Goal: Information Seeking & Learning: Learn about a topic

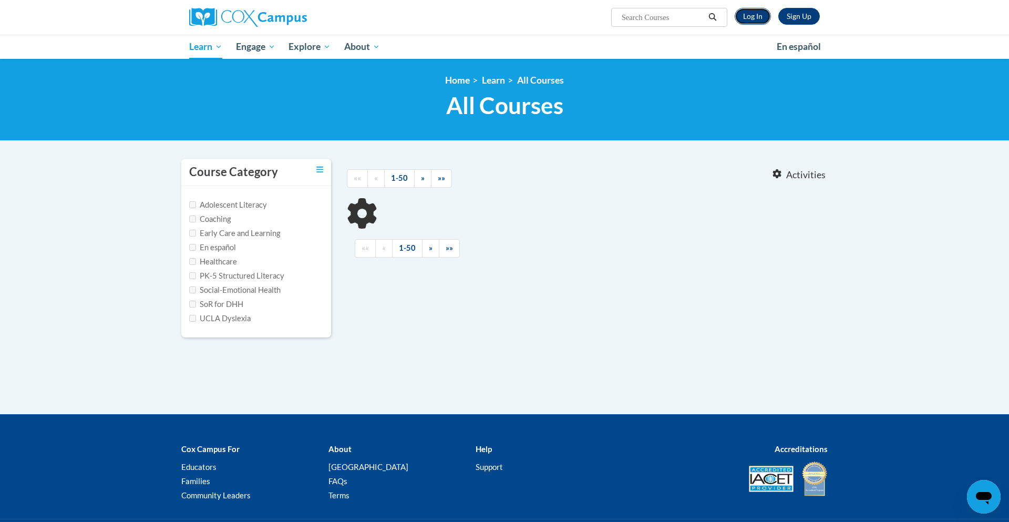
click at [755, 18] on link "Log In" at bounding box center [753, 16] width 36 height 17
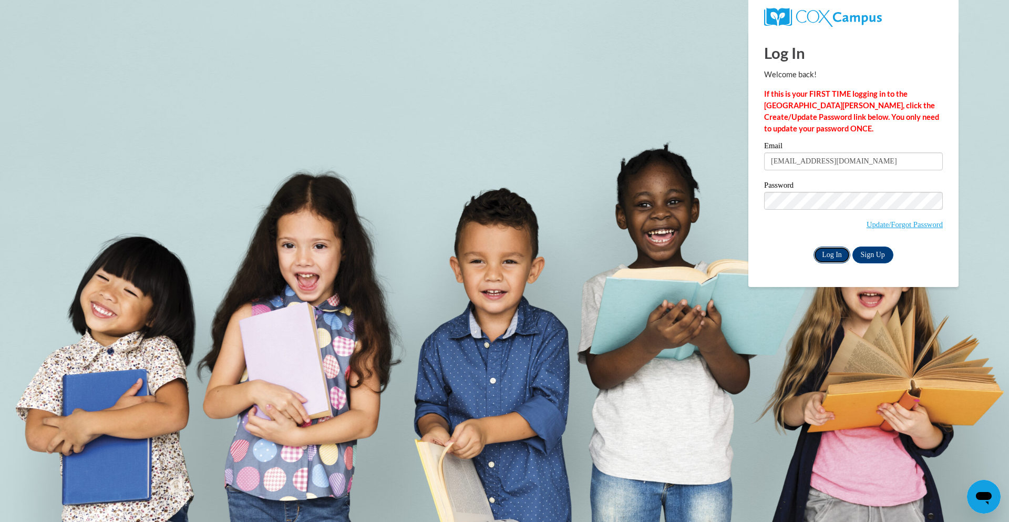
click at [820, 254] on input "Log In" at bounding box center [832, 255] width 37 height 17
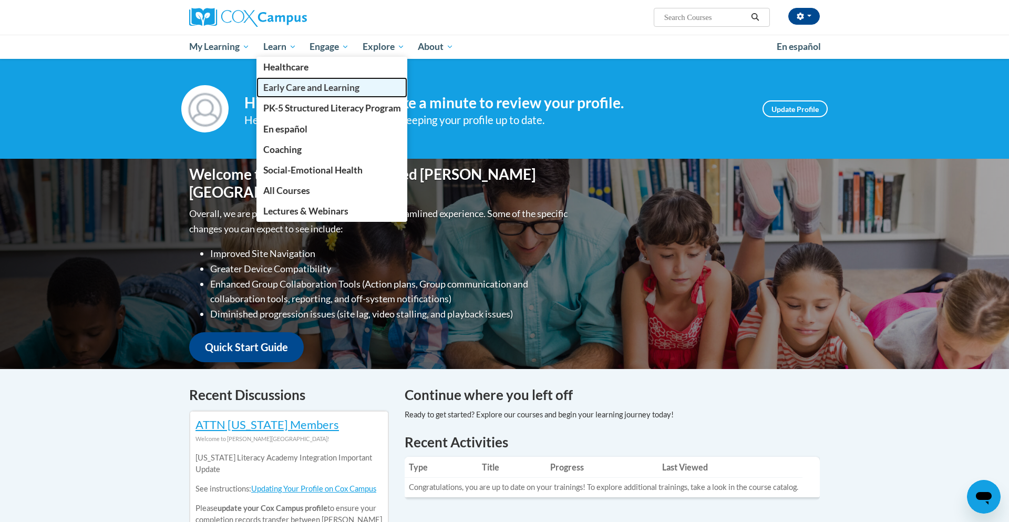
click at [291, 87] on span "Early Care and Learning" at bounding box center [311, 87] width 96 height 11
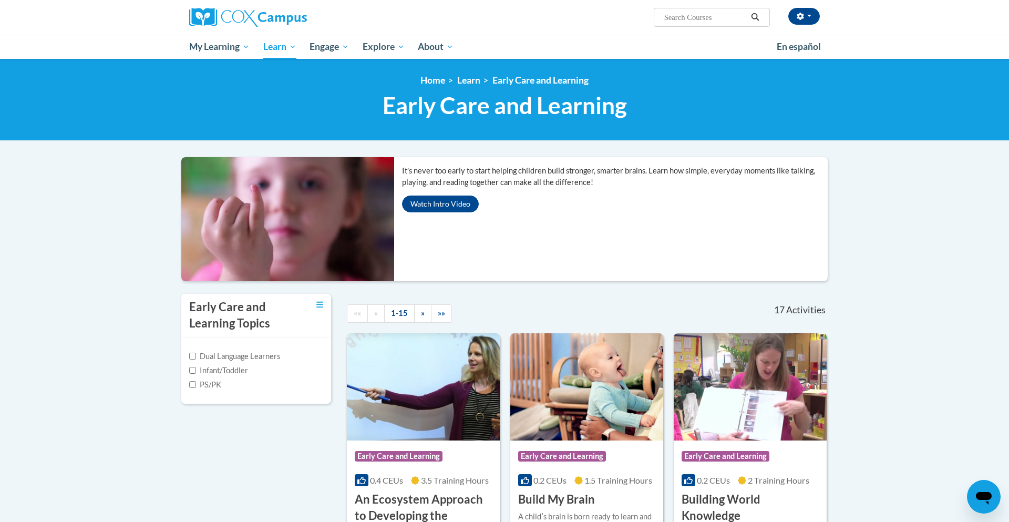
click at [690, 18] on input "Search..." at bounding box center [705, 17] width 84 height 13
type input "assessing our students"
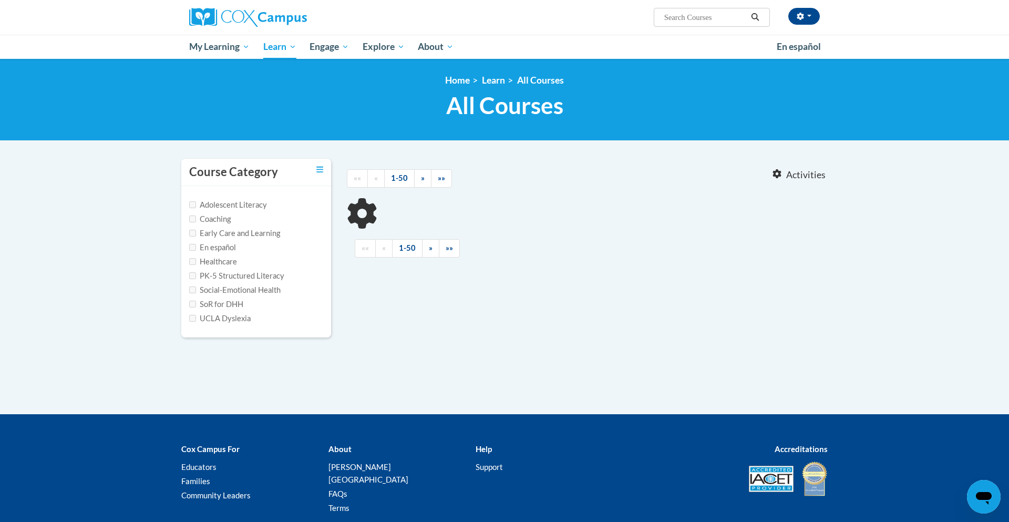
type input "assessing our students"
click at [232, 229] on label "Early Care and Learning" at bounding box center [234, 234] width 91 height 12
click at [196, 230] on input "Early Care and Learning" at bounding box center [192, 233] width 7 height 7
checkbox input "true"
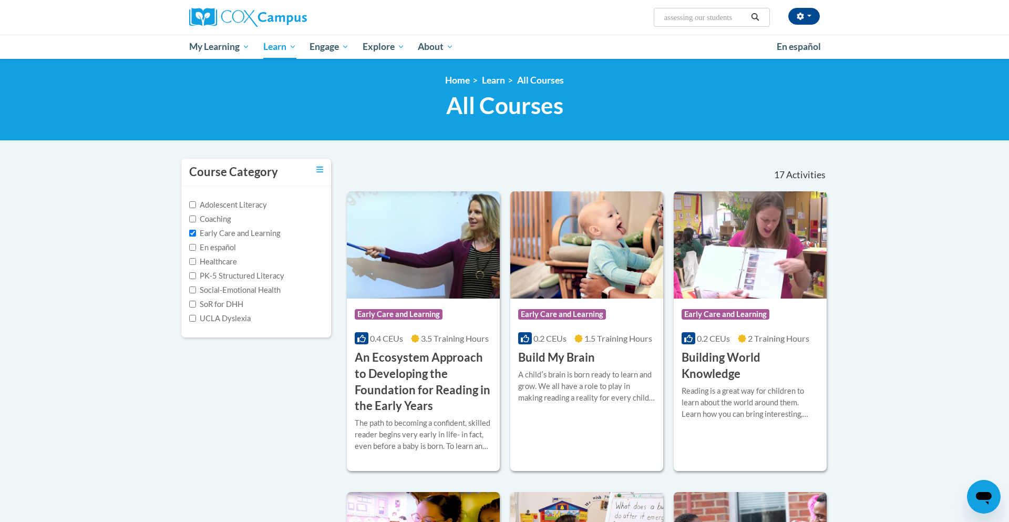
click at [698, 21] on input "assessing our students" at bounding box center [705, 17] width 84 height 13
click at [743, 15] on input "assessing our students" at bounding box center [705, 17] width 84 height 13
type input "a"
paste input "Assessing Our Students (K-3)"
type input "Assessing Our Students (K-3)"
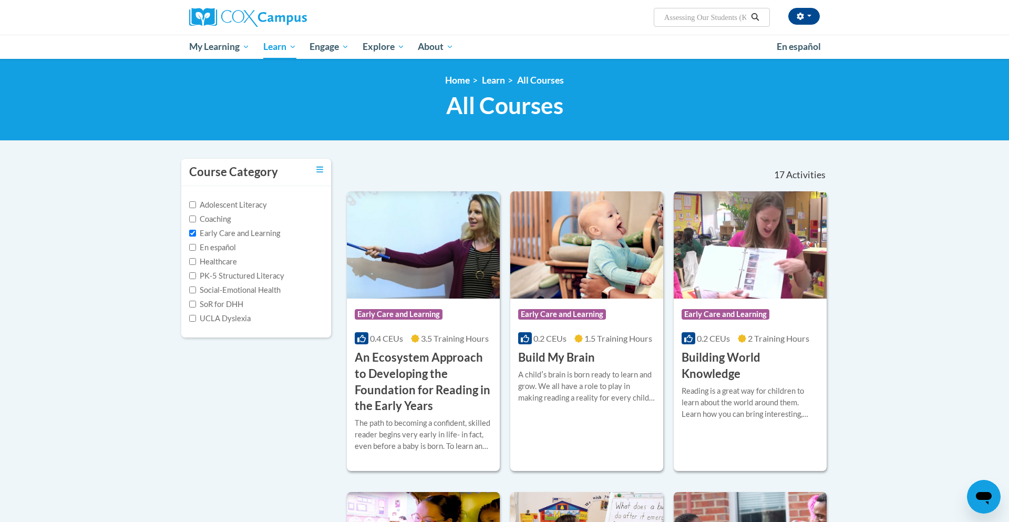
scroll to position [0, 17]
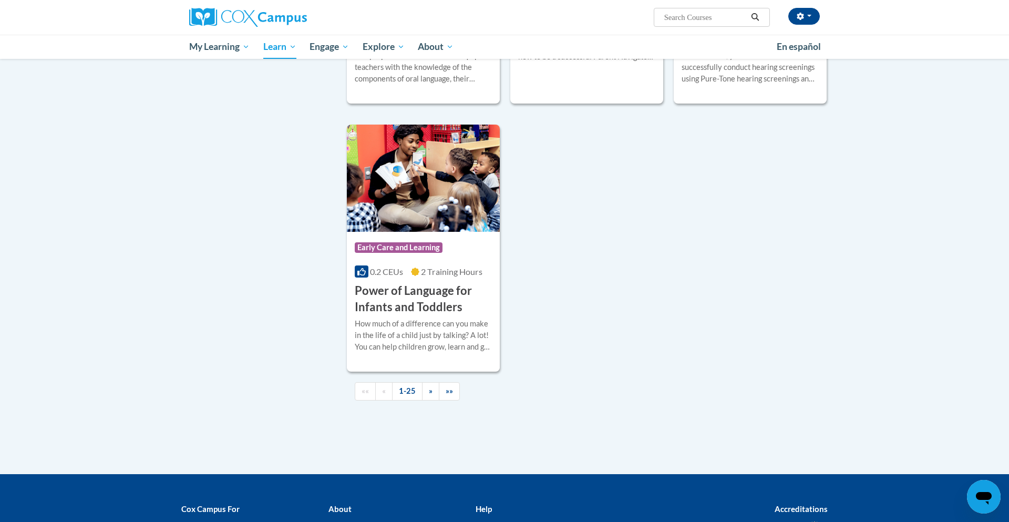
scroll to position [2319, 0]
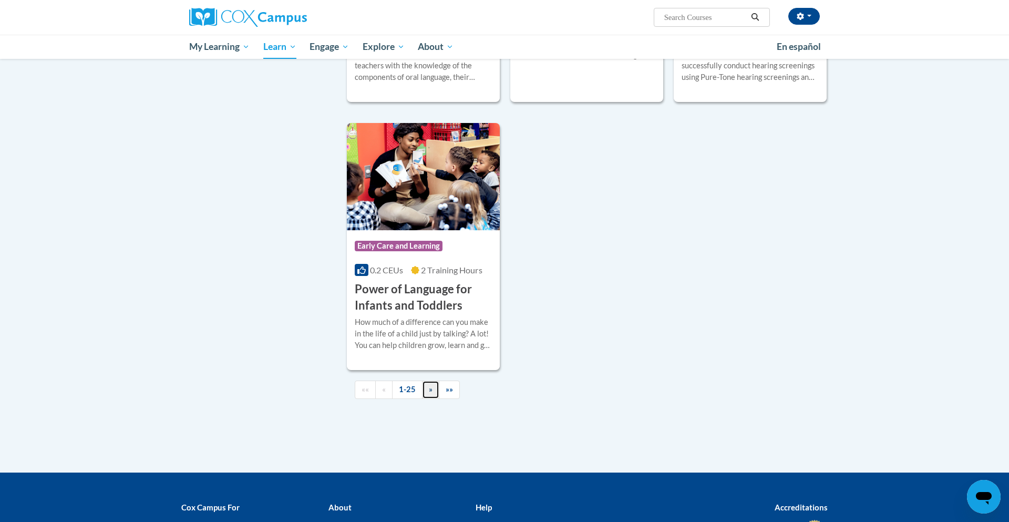
click at [432, 399] on link "»" at bounding box center [430, 390] width 17 height 18
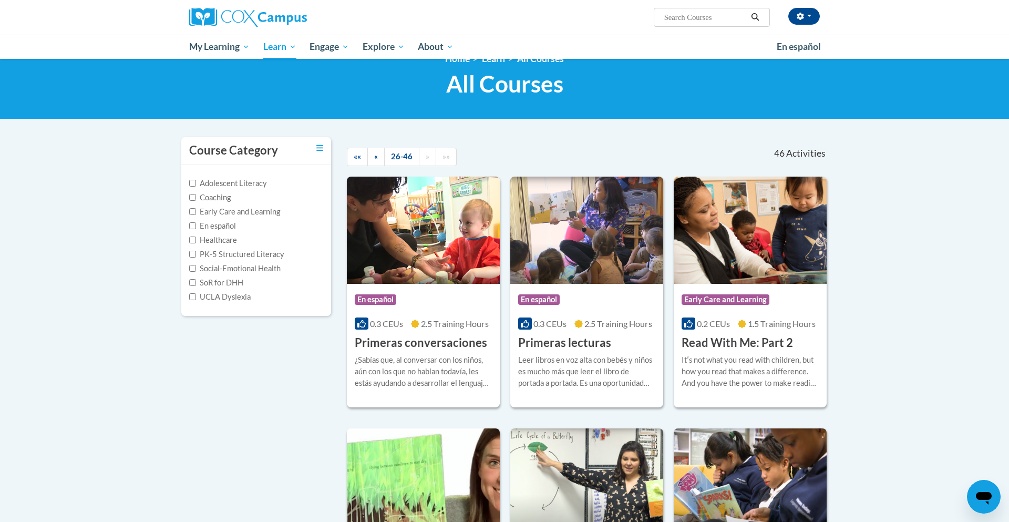
scroll to position [21, 0]
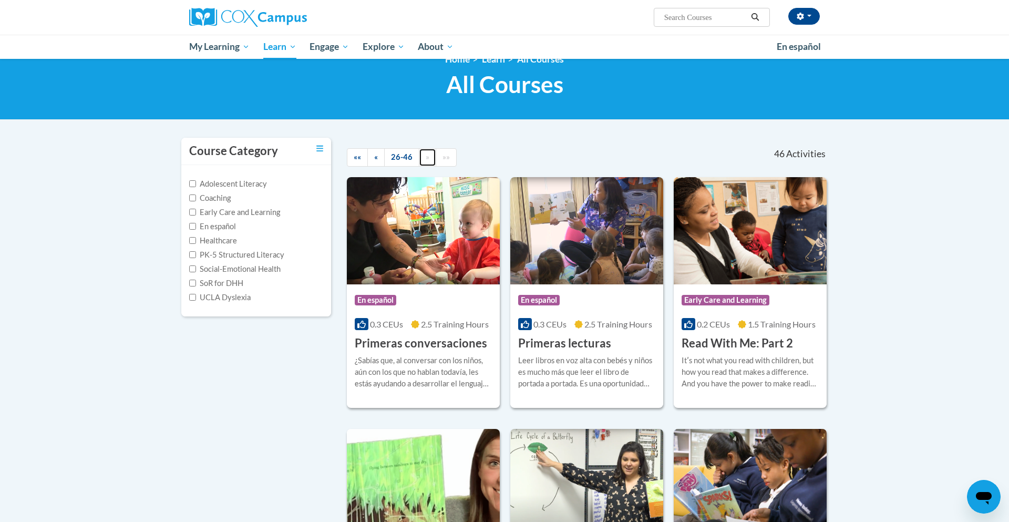
click at [426, 157] on span "»" at bounding box center [428, 156] width 4 height 9
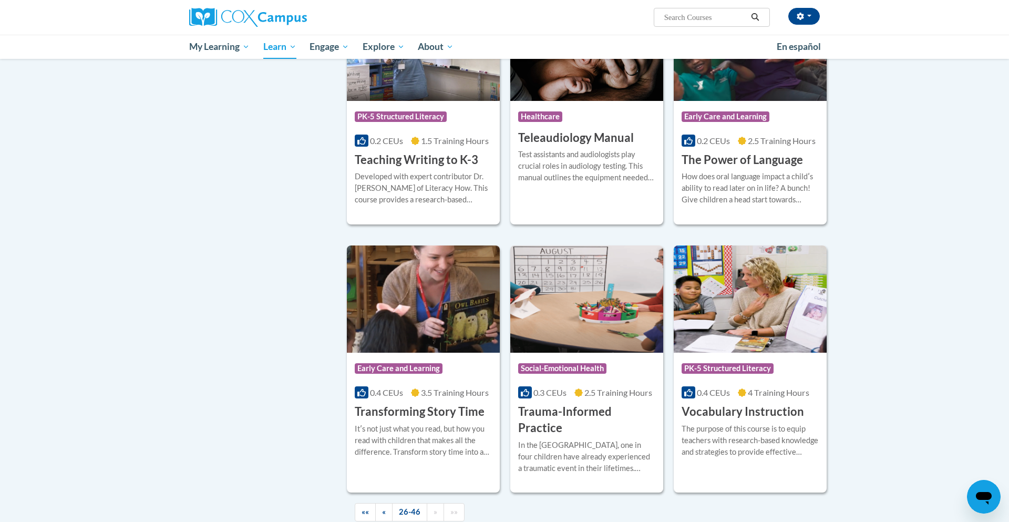
scroll to position [1563, 0]
click at [700, 17] on input "Search..." at bounding box center [705, 17] width 84 height 13
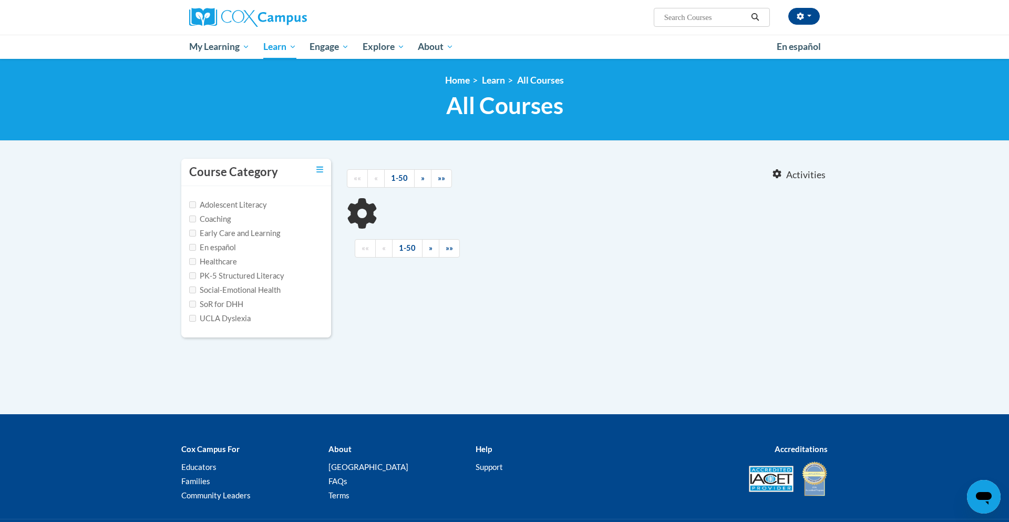
type input "Assessing Our Students (K-3)"
click at [231, 232] on label "Early Care and Learning" at bounding box center [234, 234] width 91 height 12
click at [196, 232] on input "Early Care and Learning" at bounding box center [192, 233] width 7 height 7
checkbox input "true"
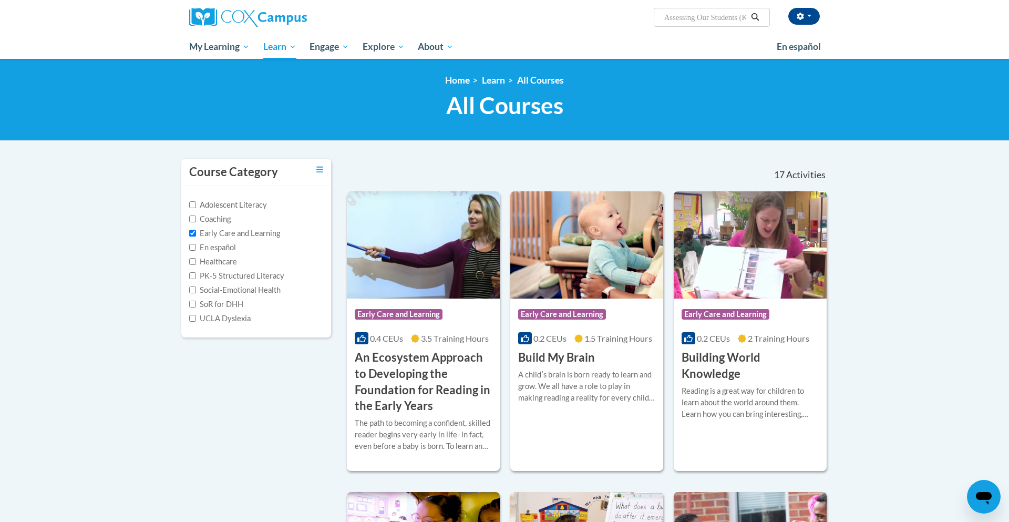
click at [748, 19] on button "Search" at bounding box center [756, 17] width 16 height 13
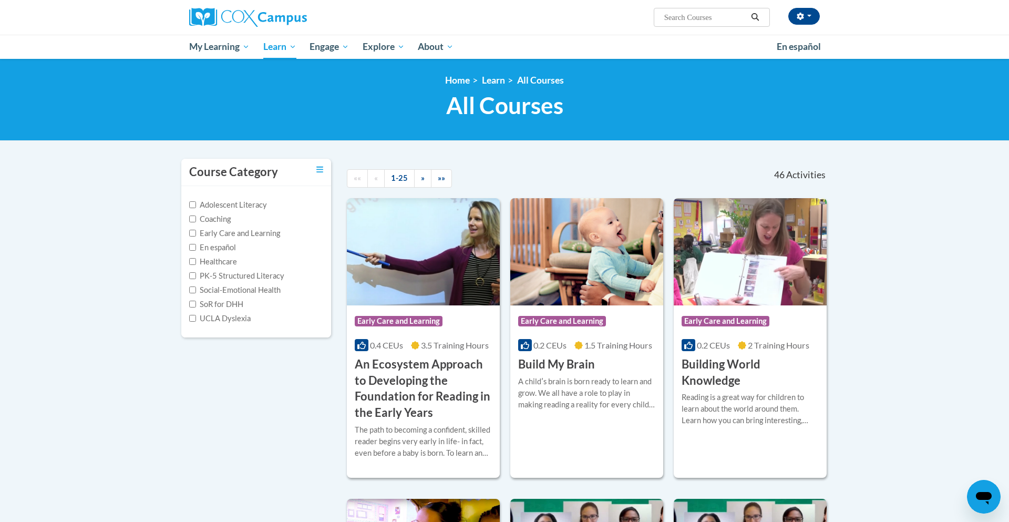
click at [241, 203] on label "Adolescent Literacy" at bounding box center [228, 205] width 78 height 12
click at [196, 203] on input "Adolescent Literacy" at bounding box center [192, 204] width 7 height 7
checkbox input "true"
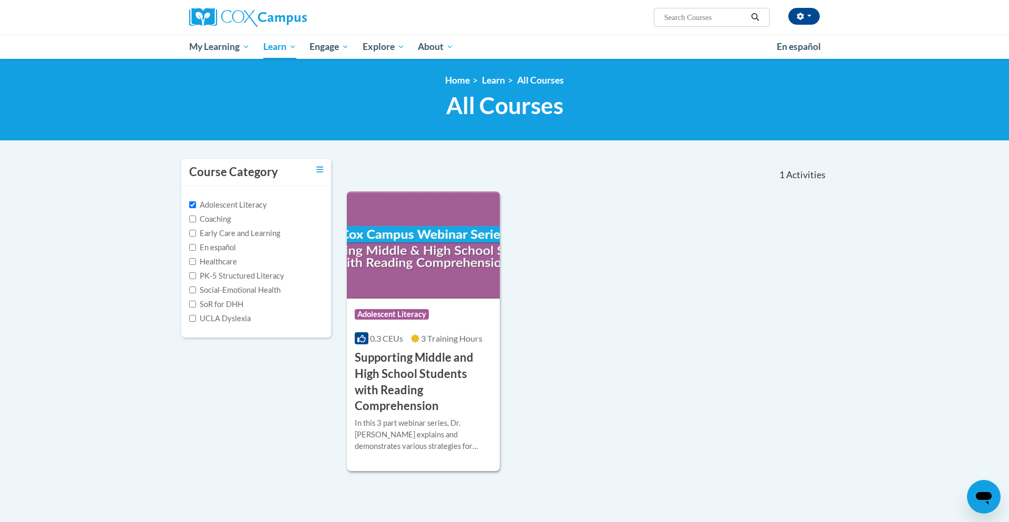
click at [239, 232] on label "Early Care and Learning" at bounding box center [234, 234] width 91 height 12
click at [196, 232] on input "Early Care and Learning" at bounding box center [192, 233] width 7 height 7
checkbox input "true"
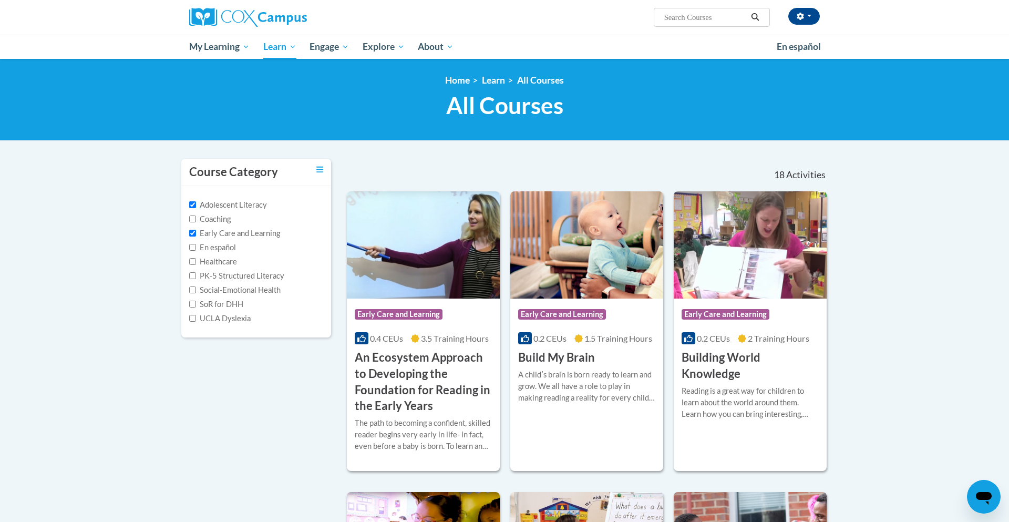
click at [237, 203] on label "Adolescent Literacy" at bounding box center [228, 205] width 78 height 12
click at [196, 203] on input "Adolescent Literacy" at bounding box center [192, 204] width 7 height 7
checkbox input "false"
click at [203, 279] on label "PK-5 Structured Literacy" at bounding box center [236, 276] width 95 height 12
click at [196, 279] on input "PK-5 Structured Literacy" at bounding box center [192, 275] width 7 height 7
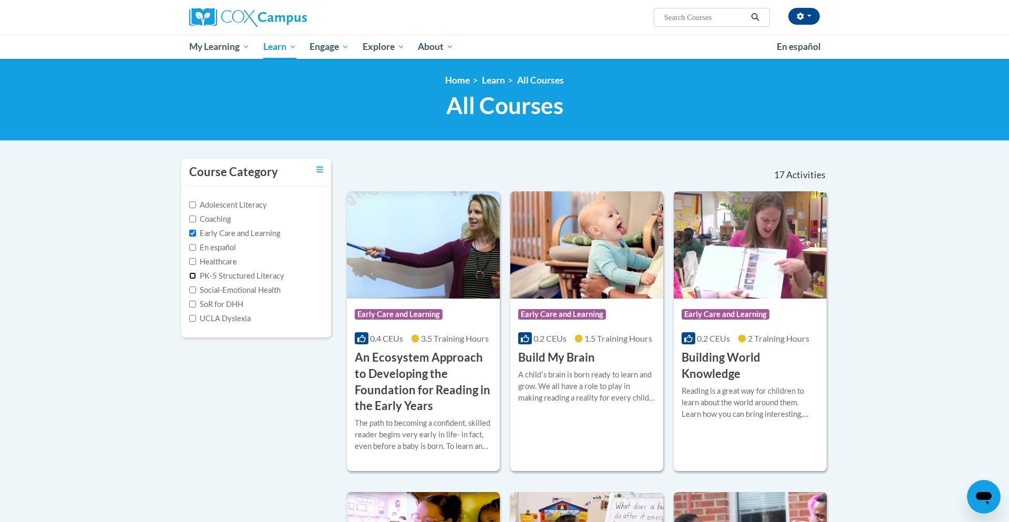
checkbox input "true"
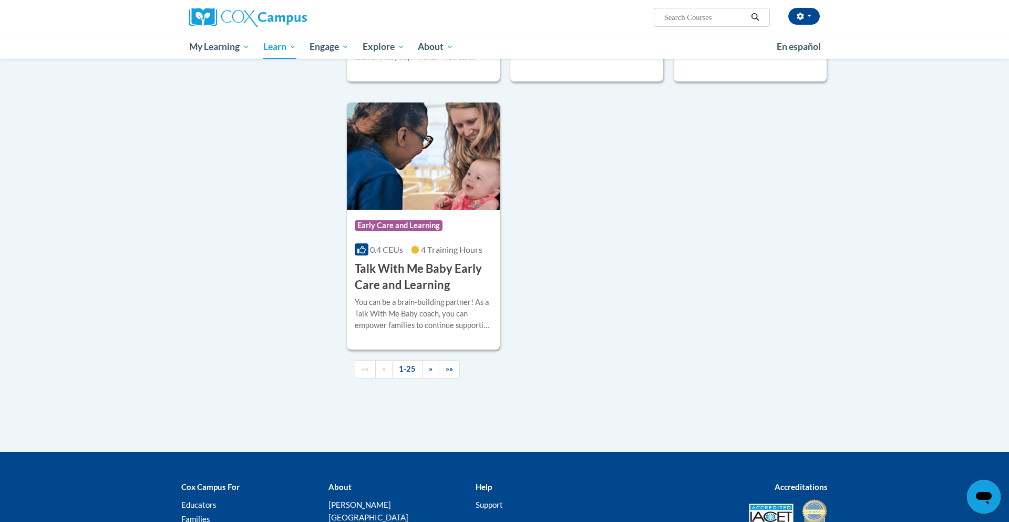
scroll to position [2317, 0]
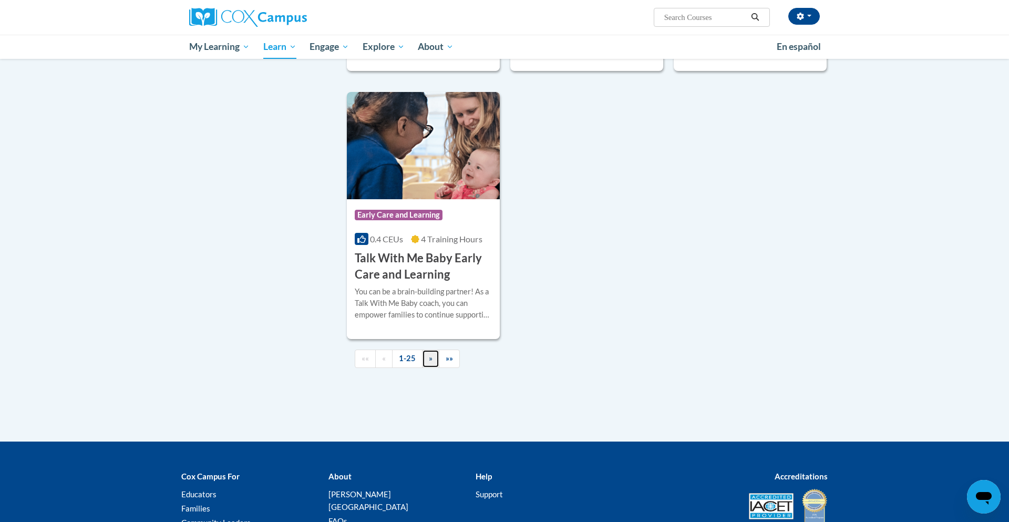
click at [434, 368] on link "»" at bounding box center [430, 359] width 17 height 18
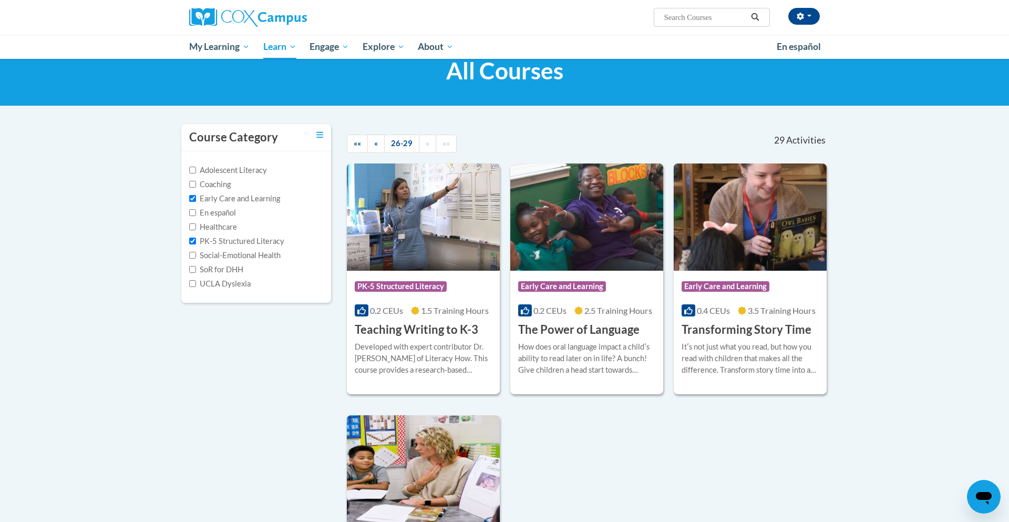
scroll to position [0, 0]
